Goal: Information Seeking & Learning: Learn about a topic

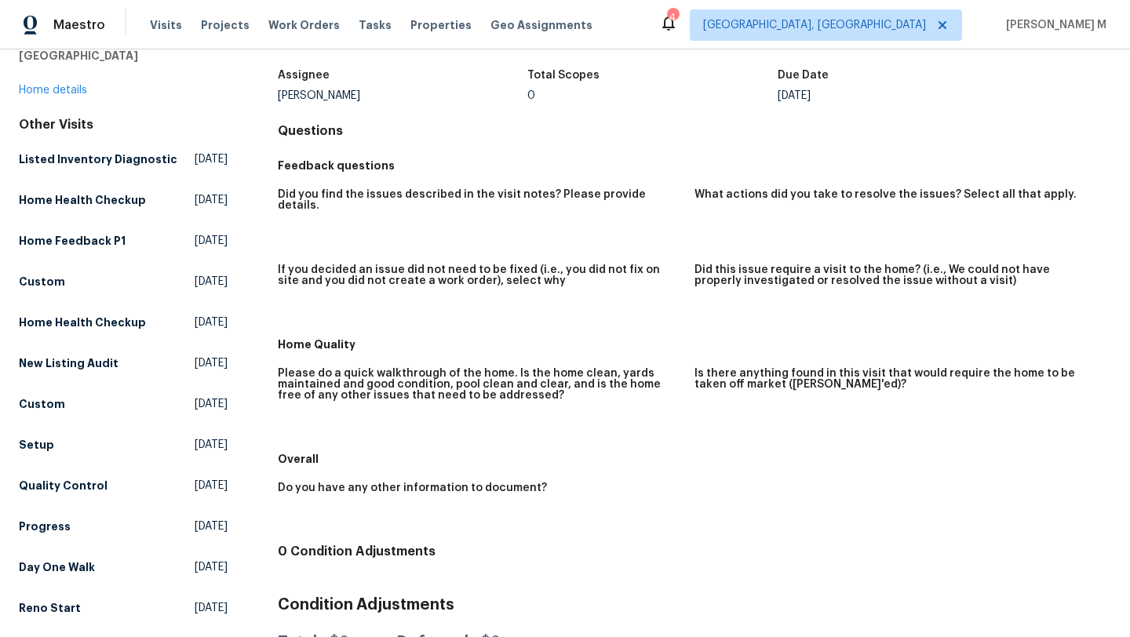
scroll to position [88, 0]
drag, startPoint x: 280, startPoint y: 97, endPoint x: 386, endPoint y: 97, distance: 105.9
click at [385, 97] on div "Nelson Figueroa" at bounding box center [403, 97] width 250 height 11
copy div "Nelson Figueroa"
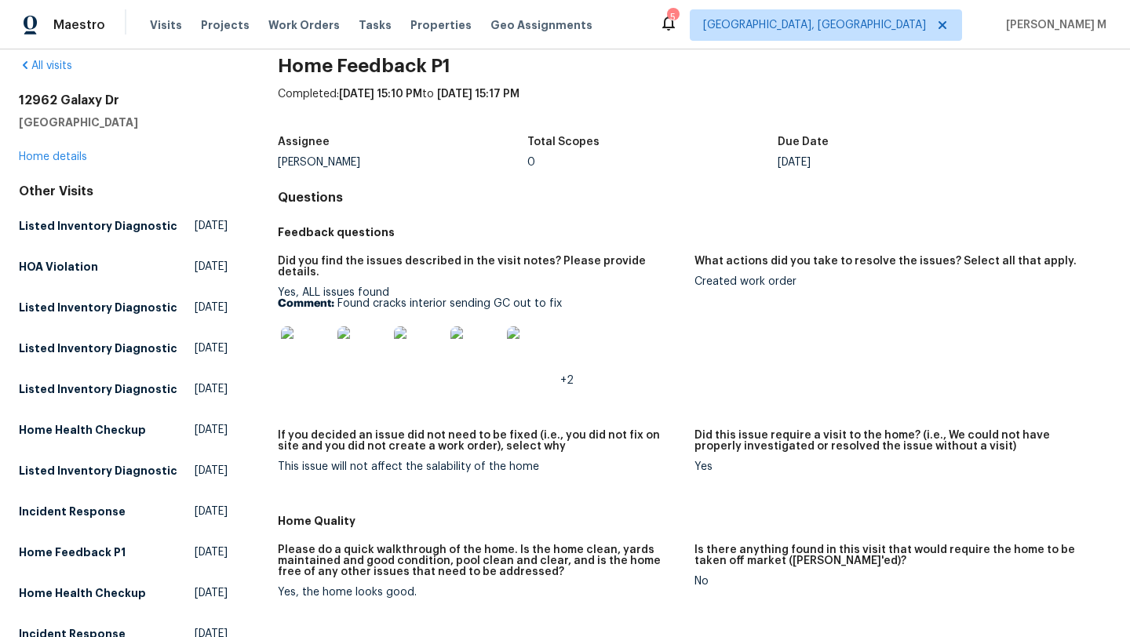
scroll to position [35, 0]
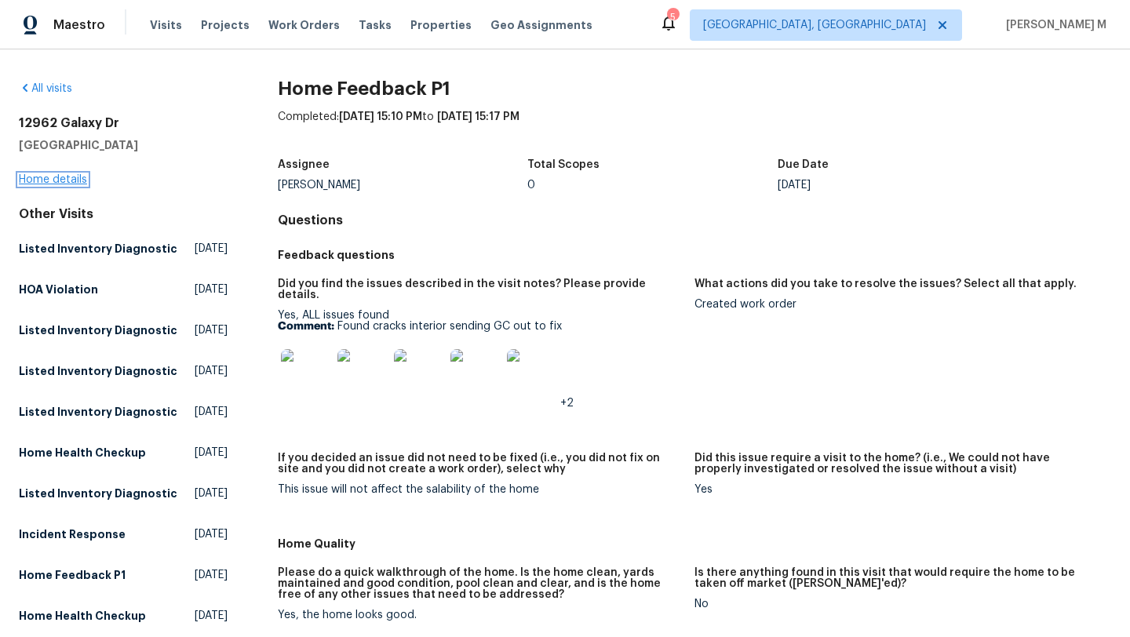
click at [77, 176] on link "Home details" at bounding box center [53, 179] width 68 height 11
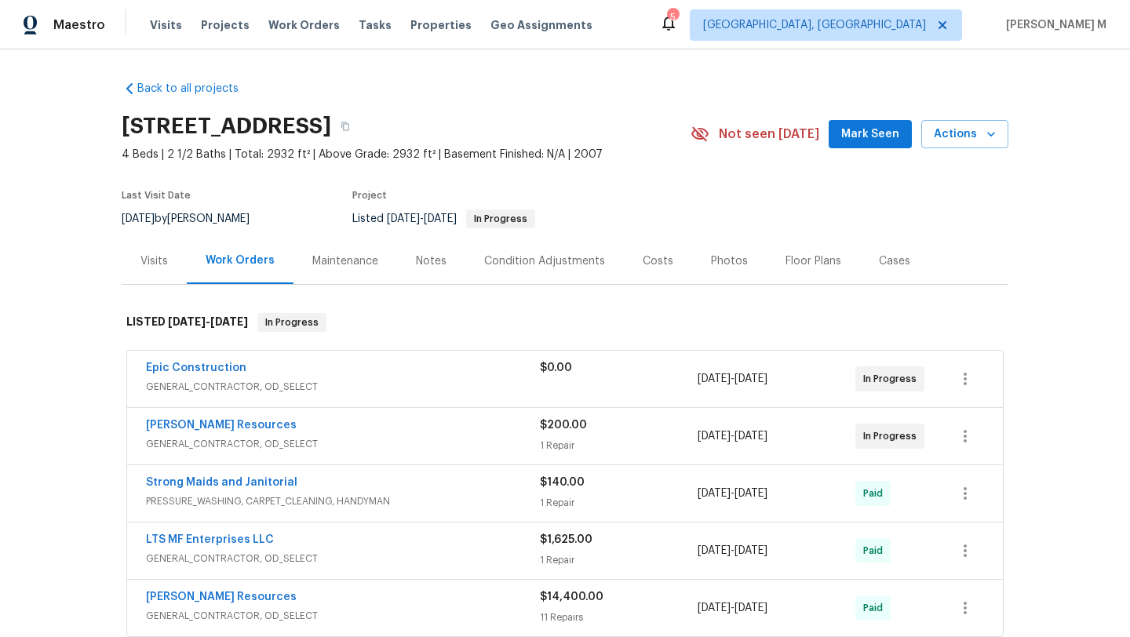
click at [429, 431] on div "Lawrence Resources" at bounding box center [343, 426] width 394 height 19
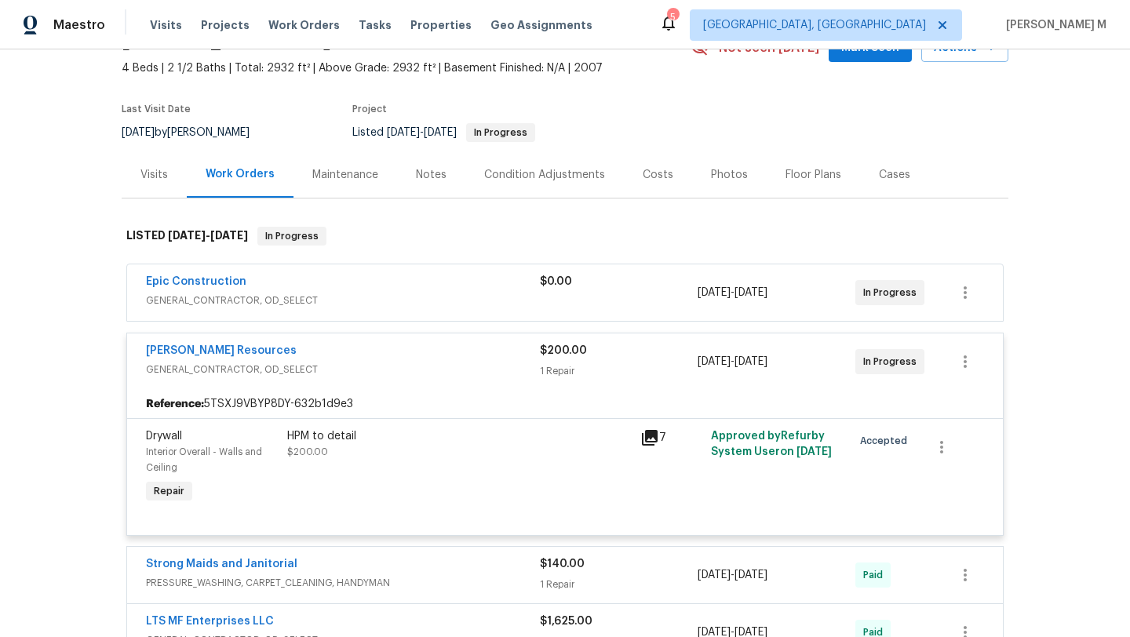
scroll to position [93, 0]
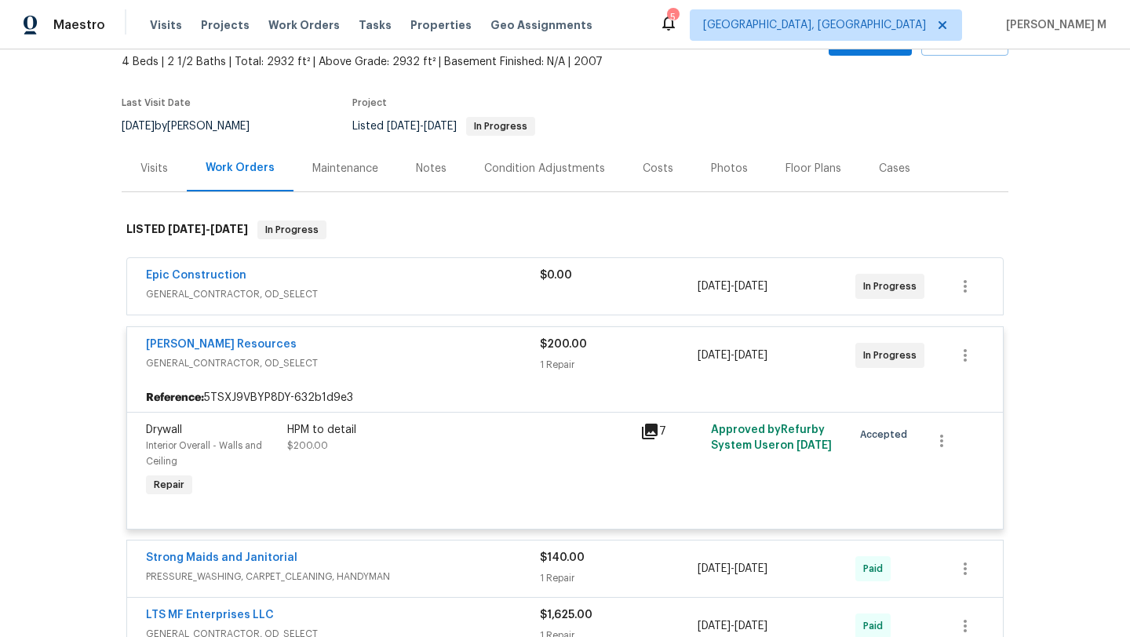
click at [469, 275] on div "Epic Construction" at bounding box center [343, 276] width 394 height 19
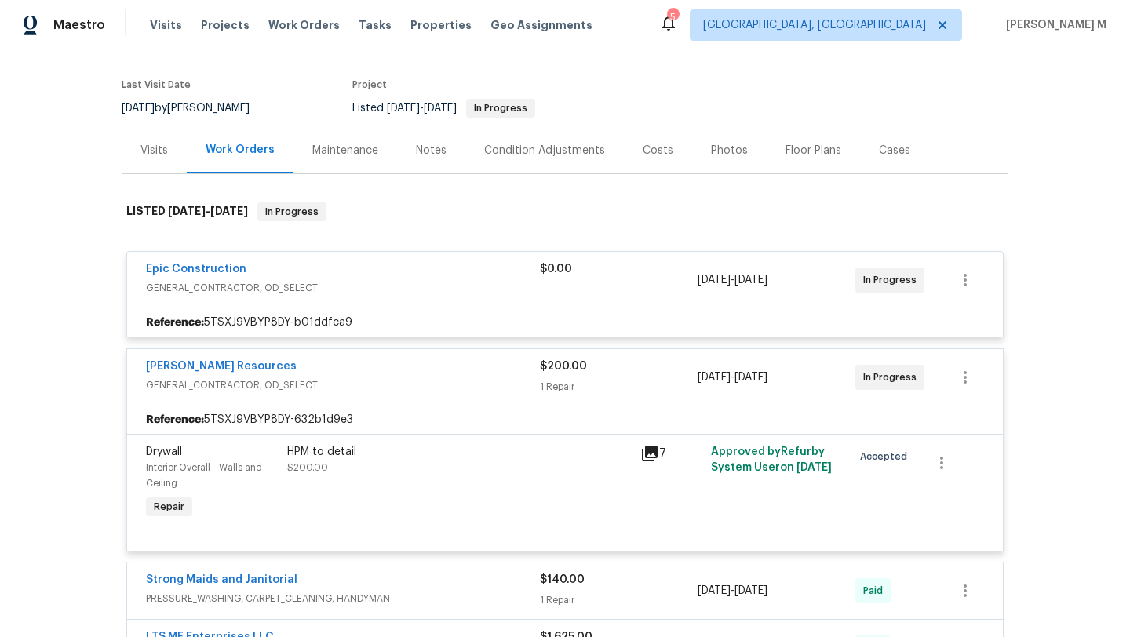
scroll to position [88, 0]
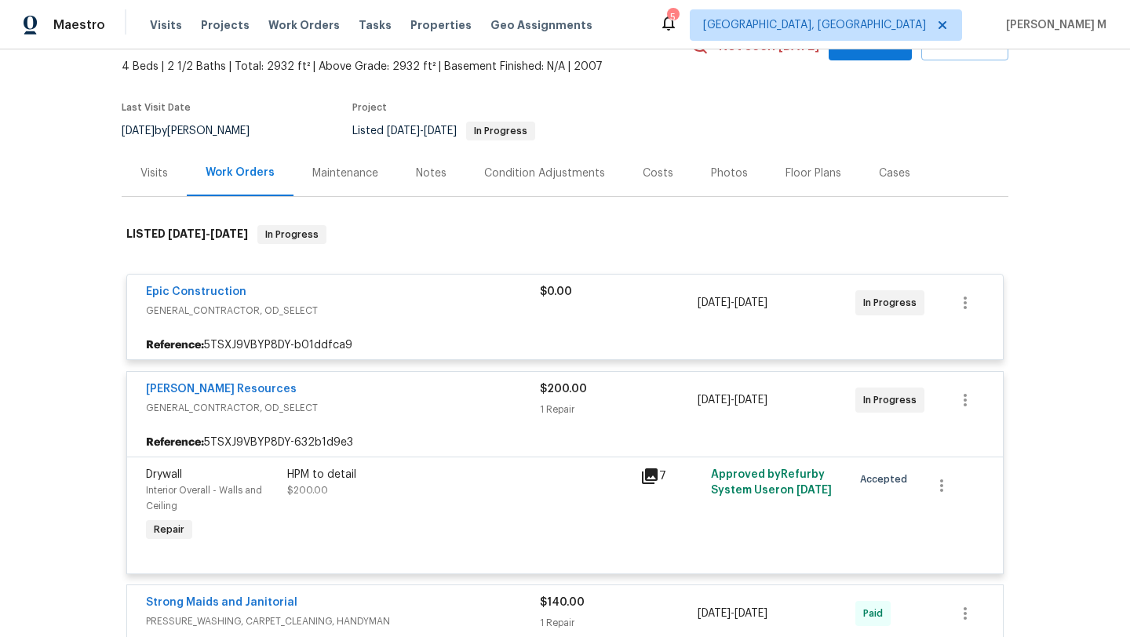
click at [144, 170] on div "Visits" at bounding box center [153, 174] width 27 height 16
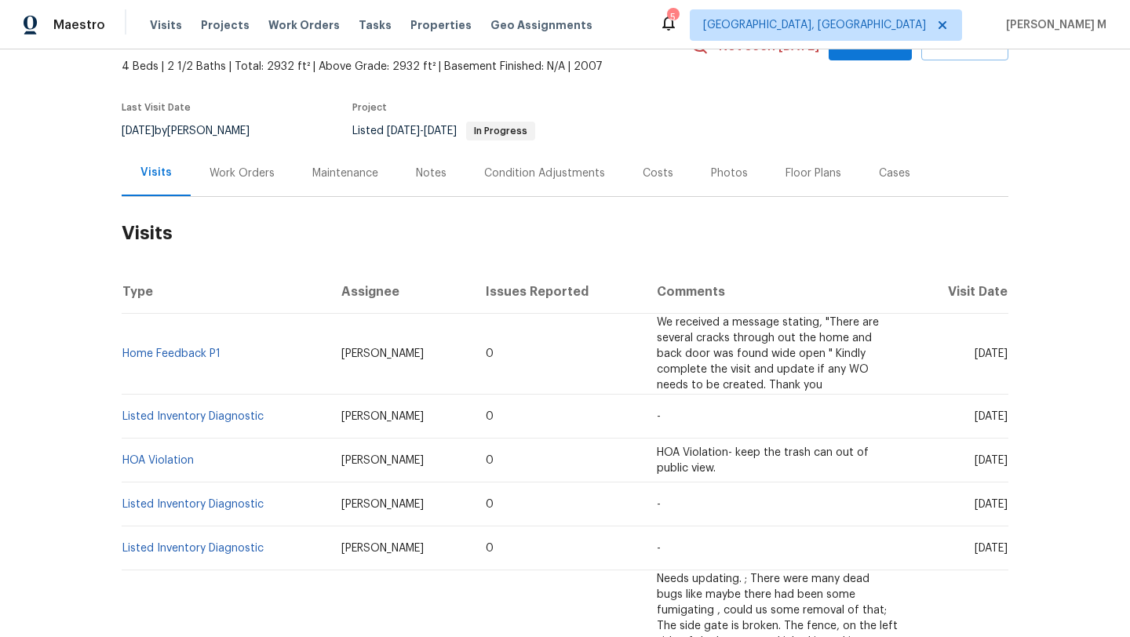
click at [248, 183] on div "Work Orders" at bounding box center [242, 173] width 103 height 46
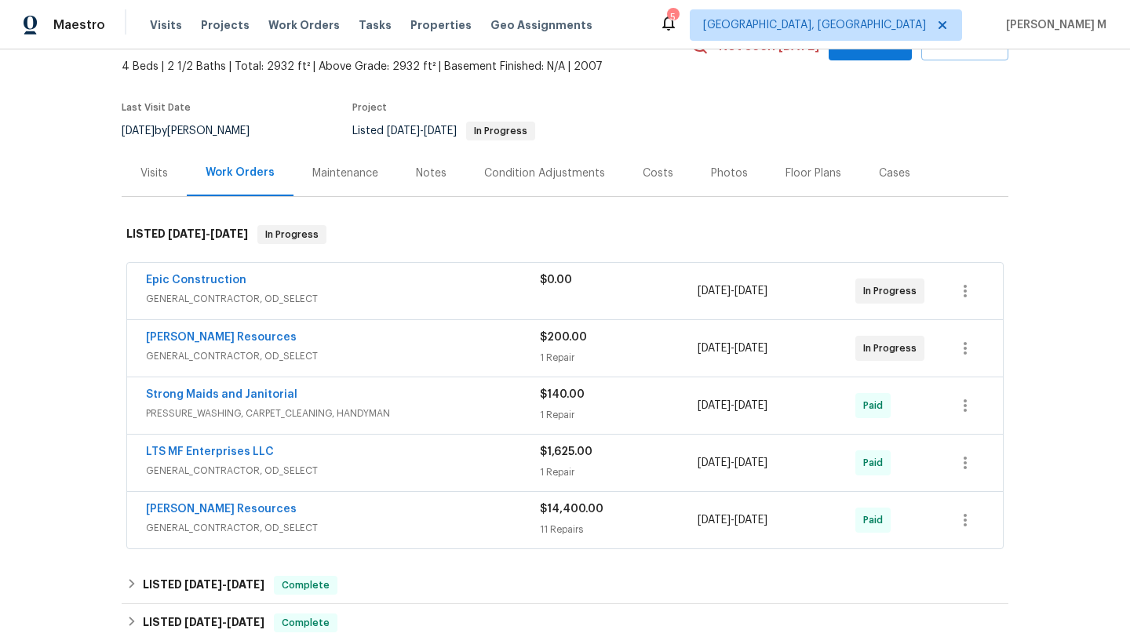
click at [362, 352] on span "GENERAL_CONTRACTOR, OD_SELECT" at bounding box center [343, 356] width 394 height 16
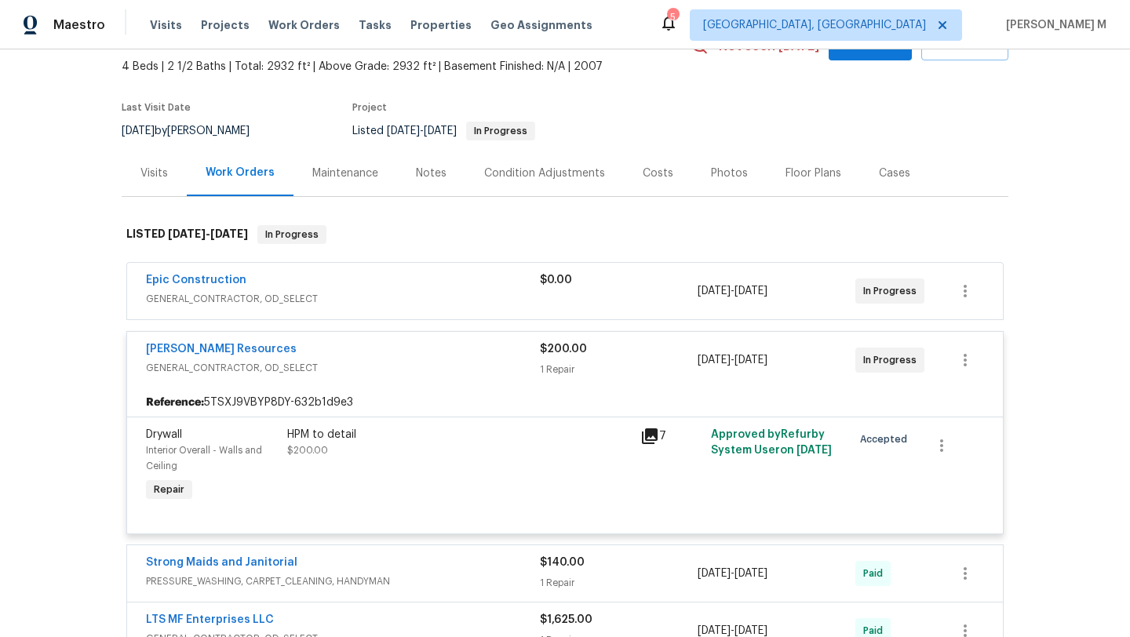
scroll to position [126, 0]
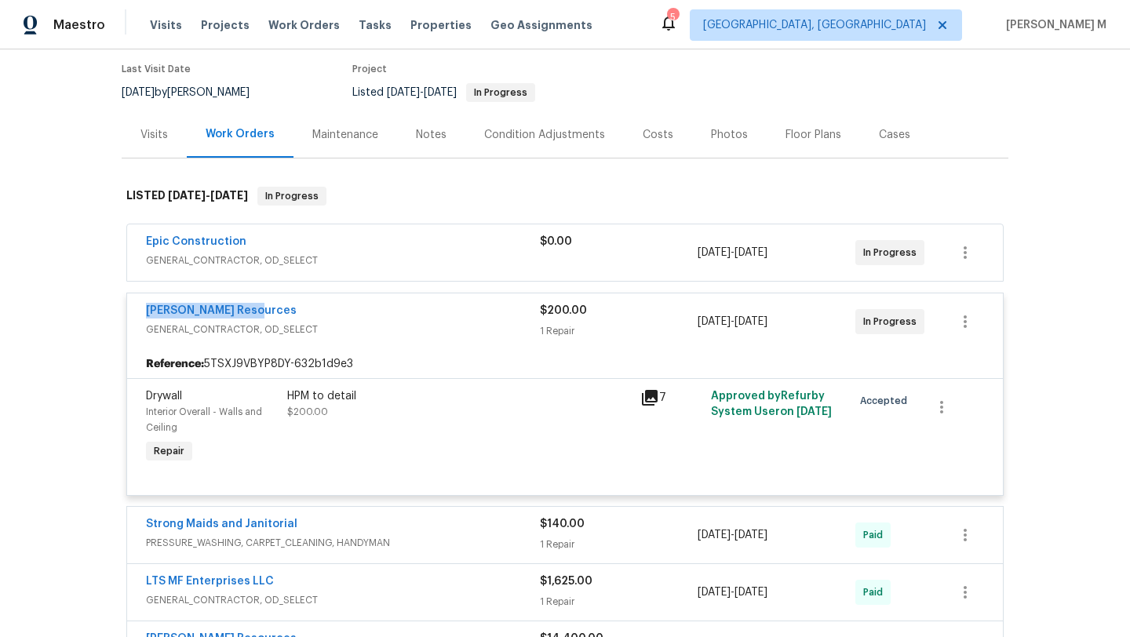
drag, startPoint x: 135, startPoint y: 311, endPoint x: 303, endPoint y: 311, distance: 167.9
click at [303, 311] on div "Lawrence Resources GENERAL_CONTRACTOR, OD_SELECT $200.00 1 Repair 8/13/2025 - 8…" at bounding box center [564, 321] width 875 height 56
copy link "Lawrence Resources"
copy span "Drywall"
drag, startPoint x: 138, startPoint y: 395, endPoint x: 213, endPoint y: 395, distance: 75.3
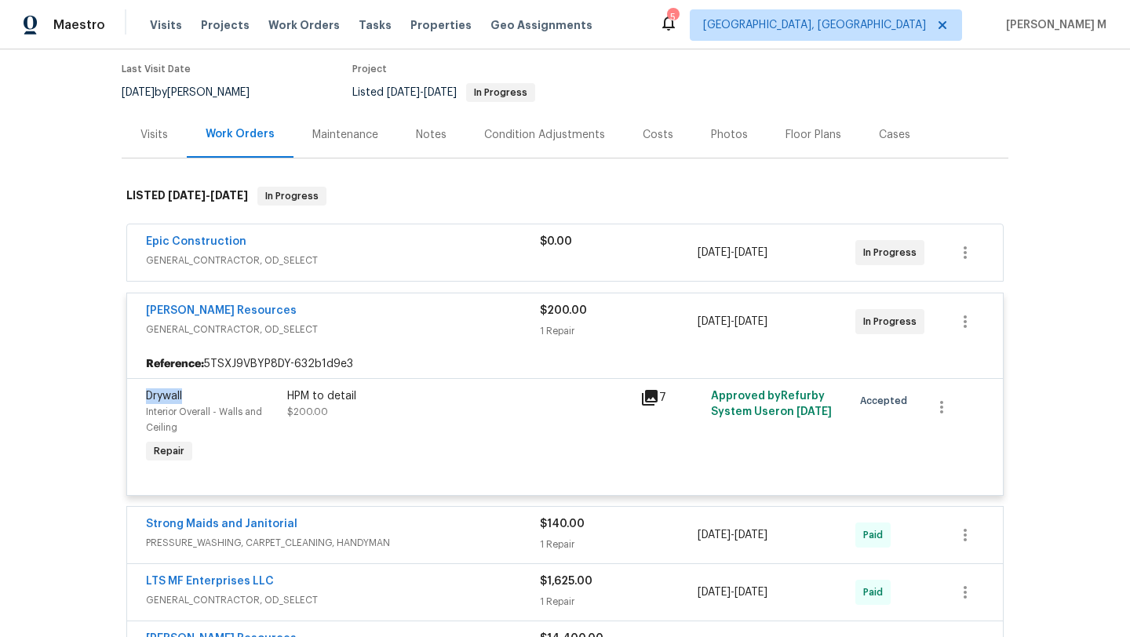
click at [213, 395] on div "Drywall Interior Overall - Walls and Ceiling Repair" at bounding box center [211, 428] width 141 height 88
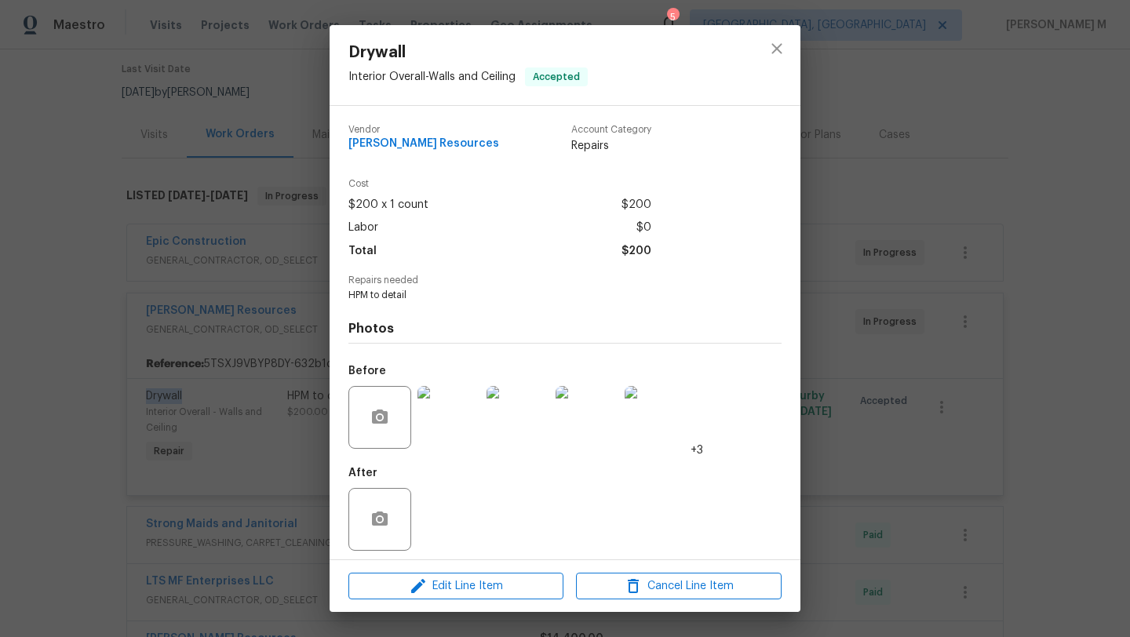
scroll to position [7, 0]
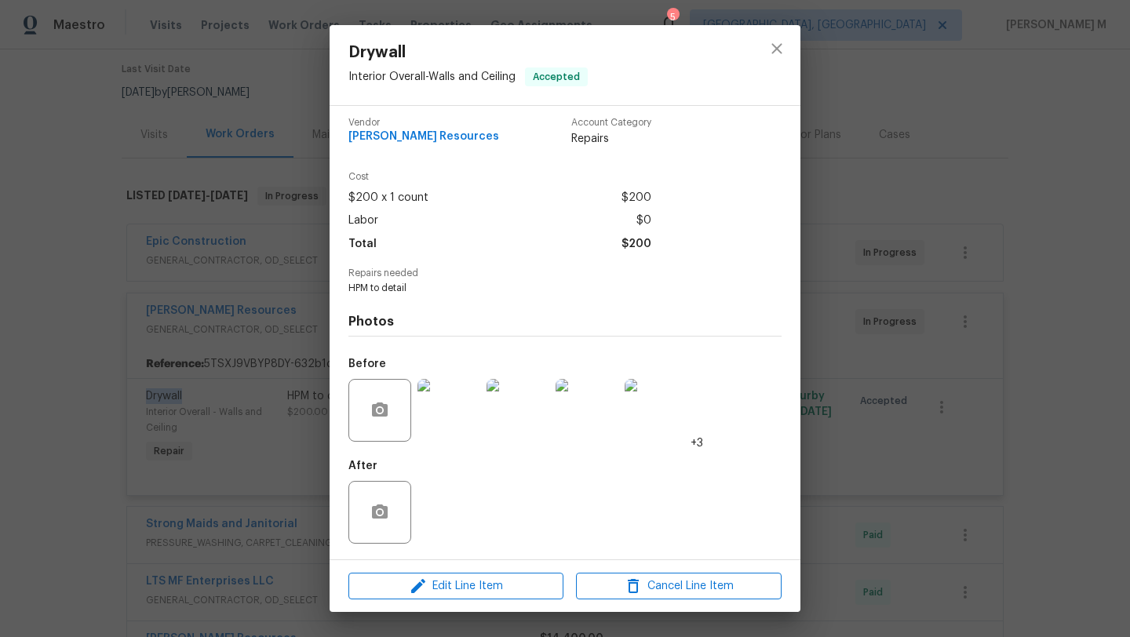
click at [462, 427] on img at bounding box center [448, 410] width 63 height 63
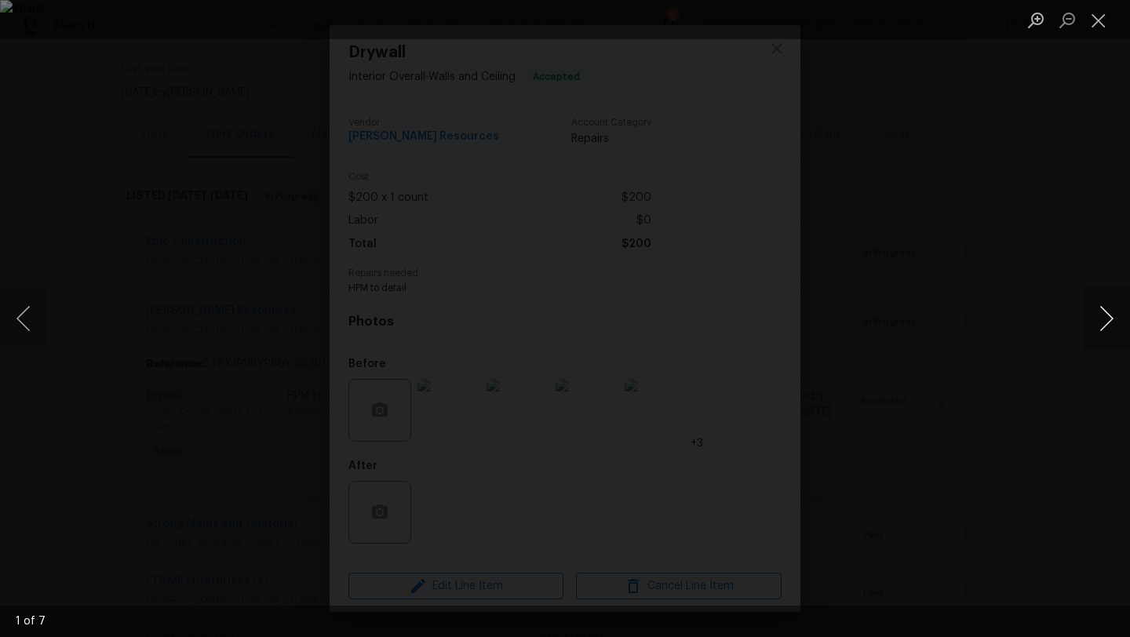
click at [1101, 326] on button "Next image" at bounding box center [1105, 318] width 47 height 63
